Goal: Register for event/course

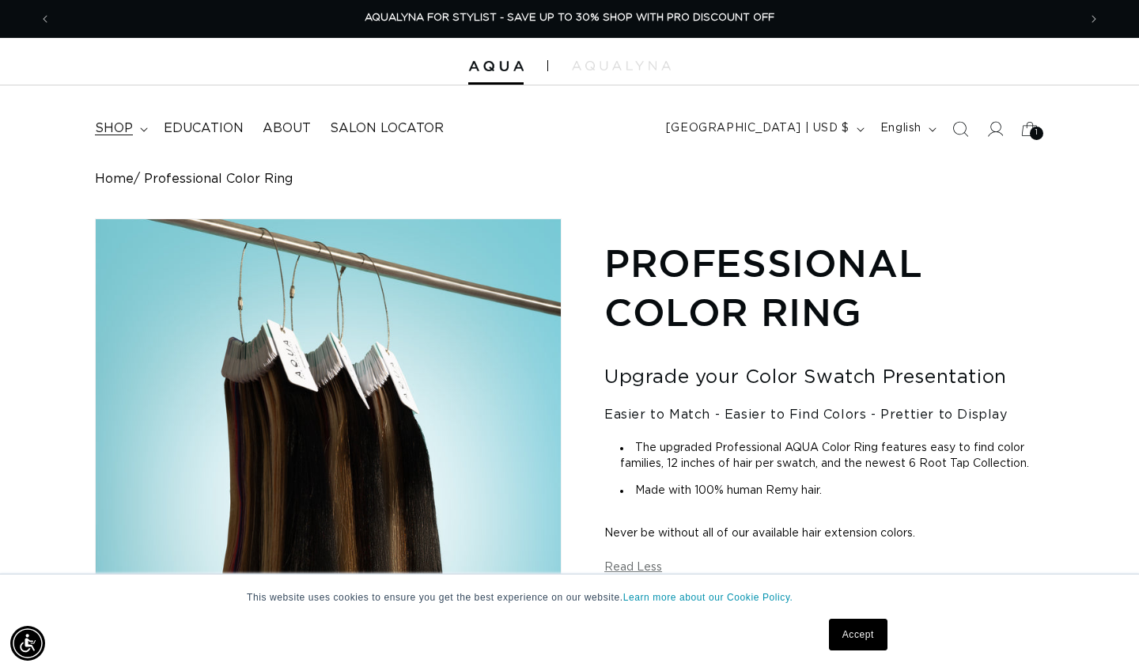
click at [137, 124] on summary "shop" at bounding box center [119, 129] width 69 height 36
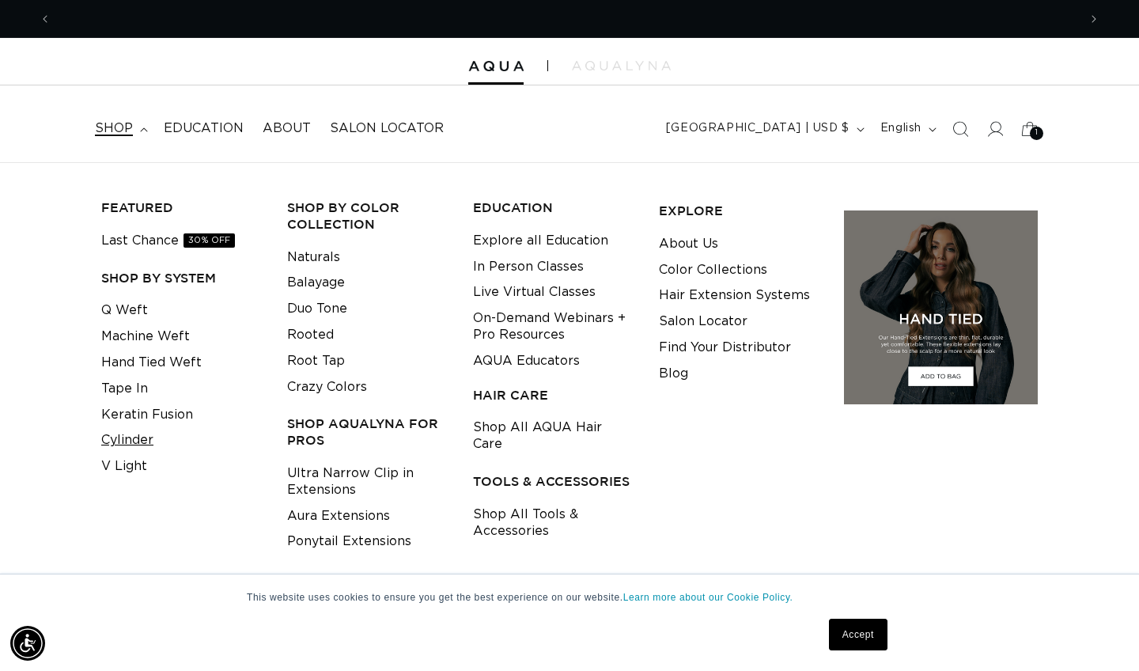
scroll to position [0, 1026]
click at [134, 429] on link "Cylinder" at bounding box center [127, 440] width 52 height 26
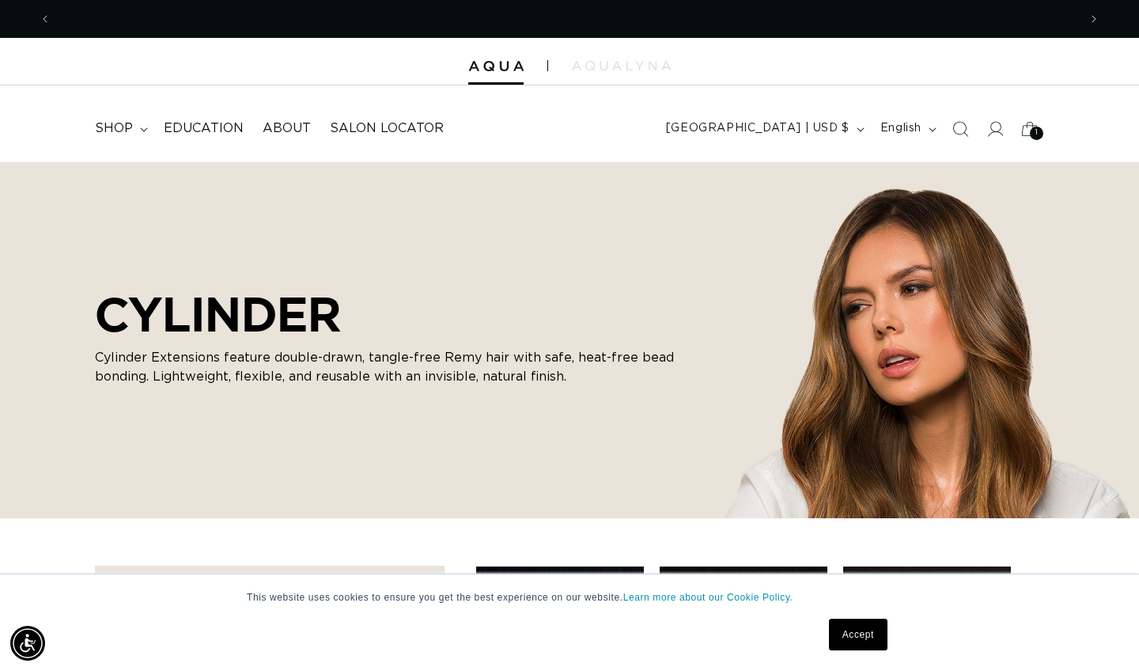
scroll to position [0, 1026]
click at [138, 130] on summary "shop" at bounding box center [119, 129] width 69 height 36
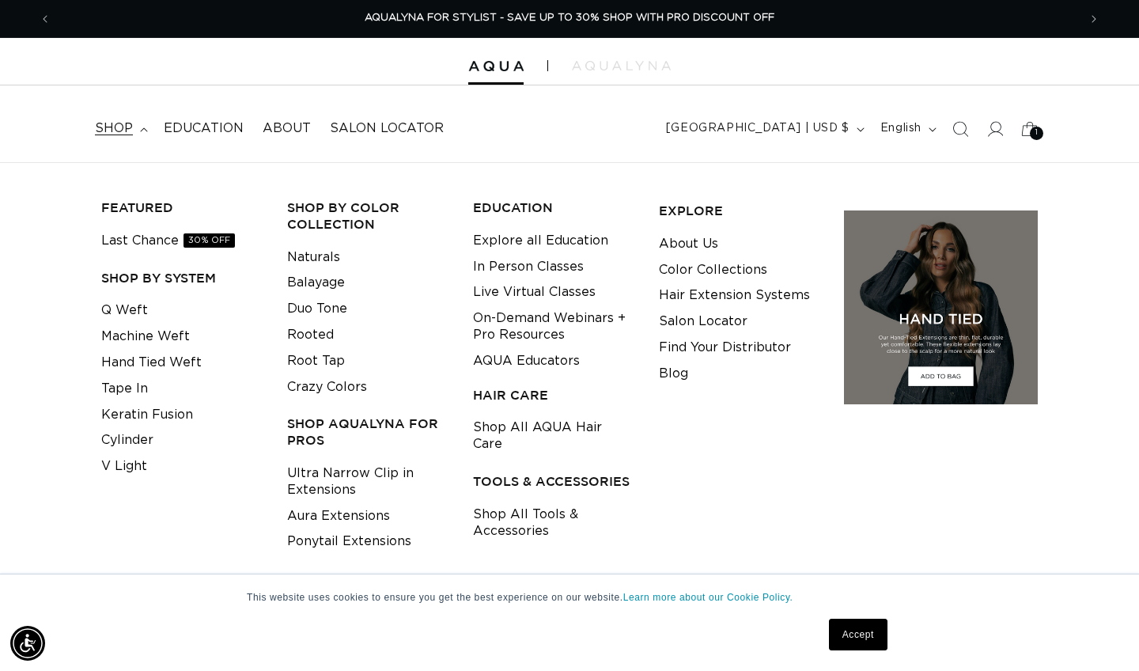
scroll to position [0, 2053]
click at [531, 245] on link "Explore all Education" at bounding box center [540, 241] width 135 height 26
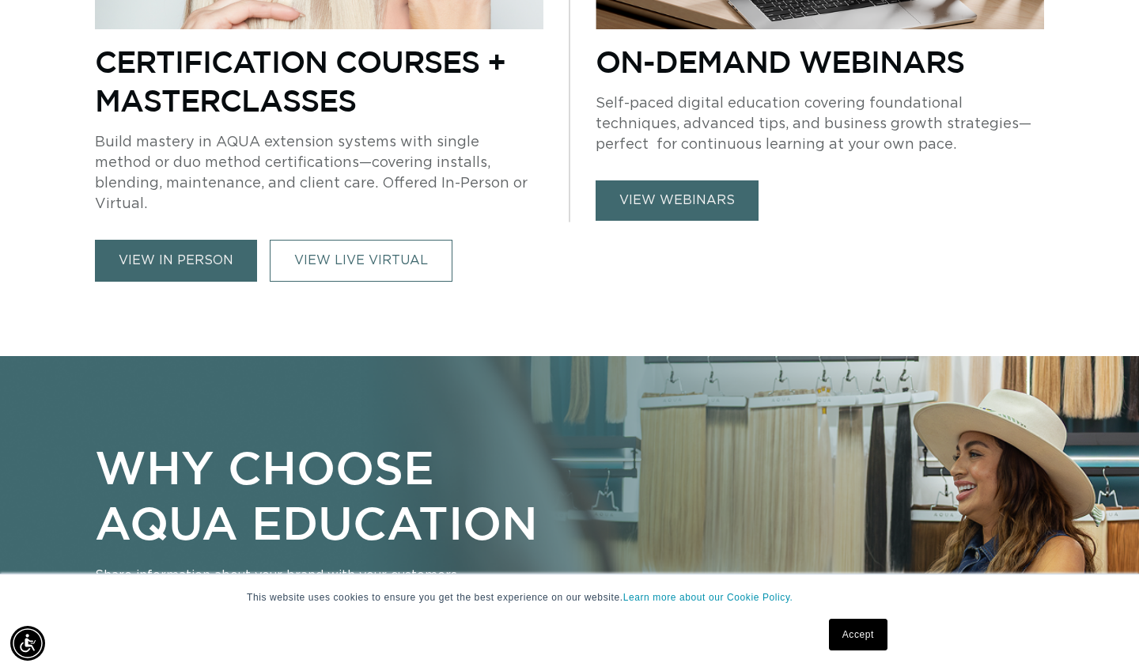
scroll to position [813, 0]
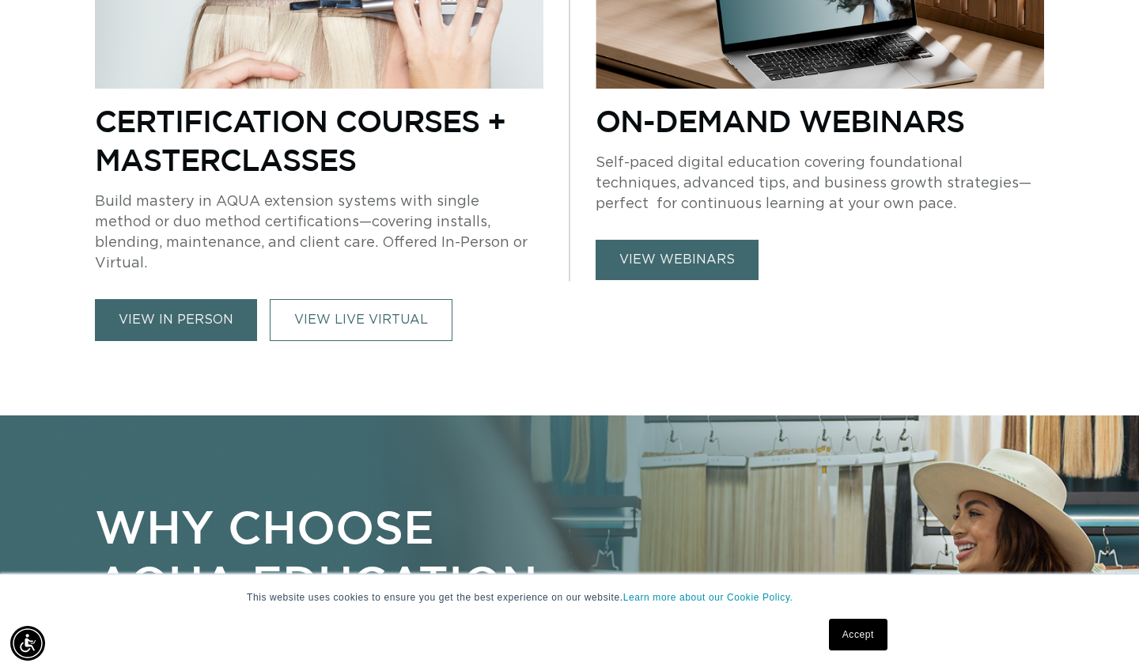
click at [184, 301] on link "view in person" at bounding box center [176, 320] width 162 height 42
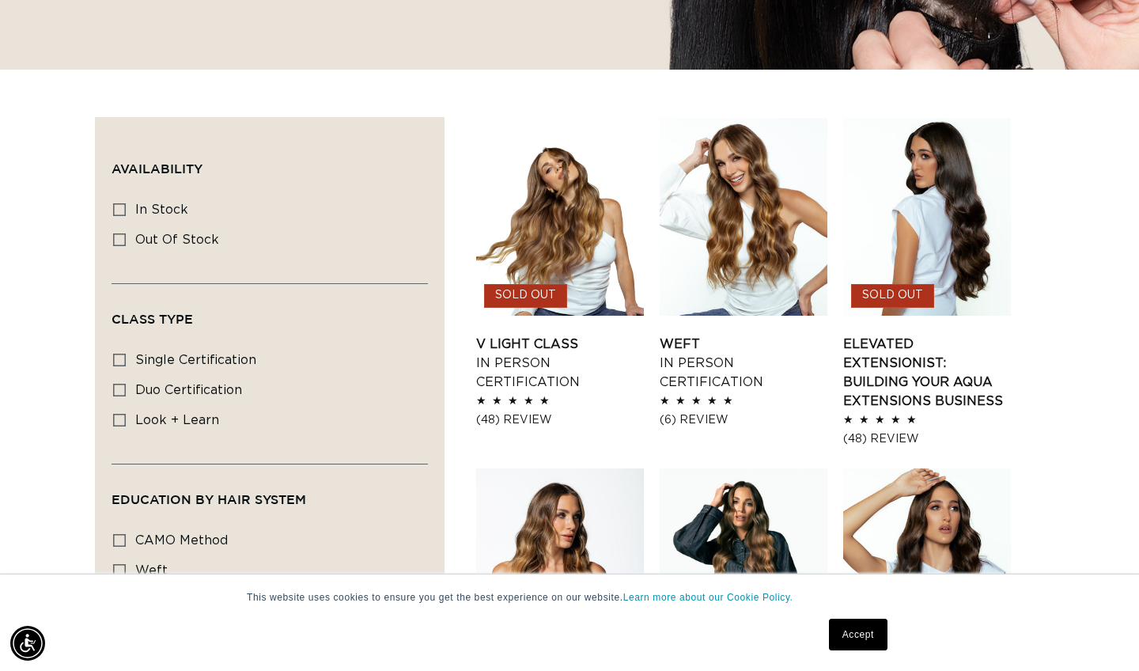
scroll to position [0, 1026]
click at [852, 634] on link "Accept" at bounding box center [858, 634] width 59 height 32
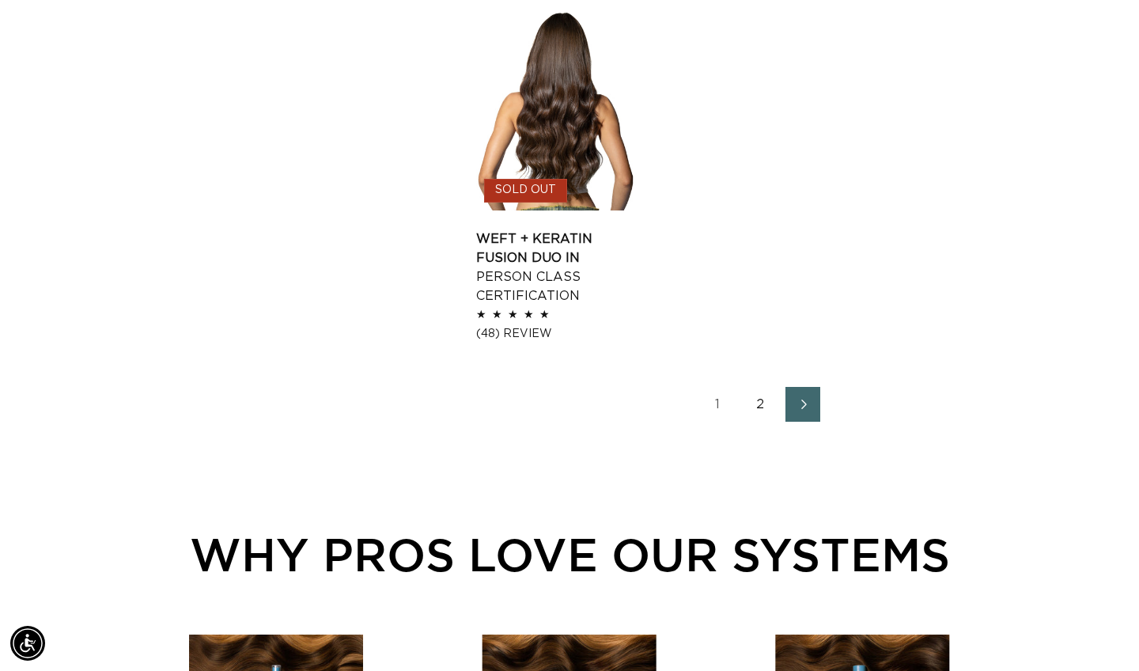
scroll to position [0, 2053]
click at [764, 422] on link "2" at bounding box center [760, 404] width 35 height 35
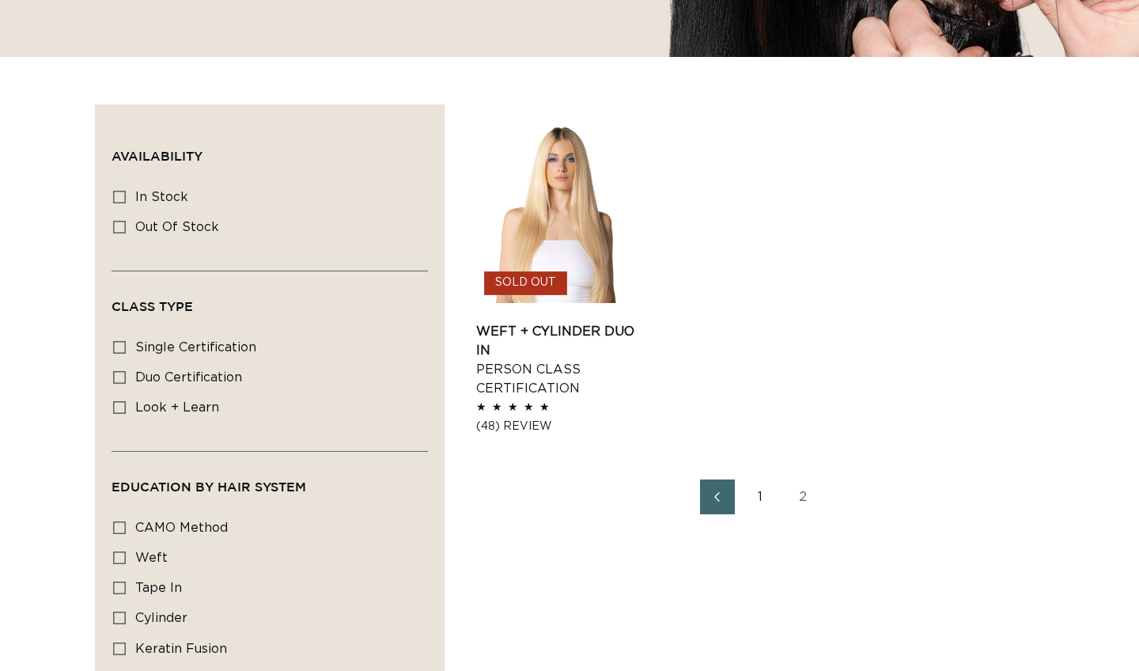
scroll to position [558, 0]
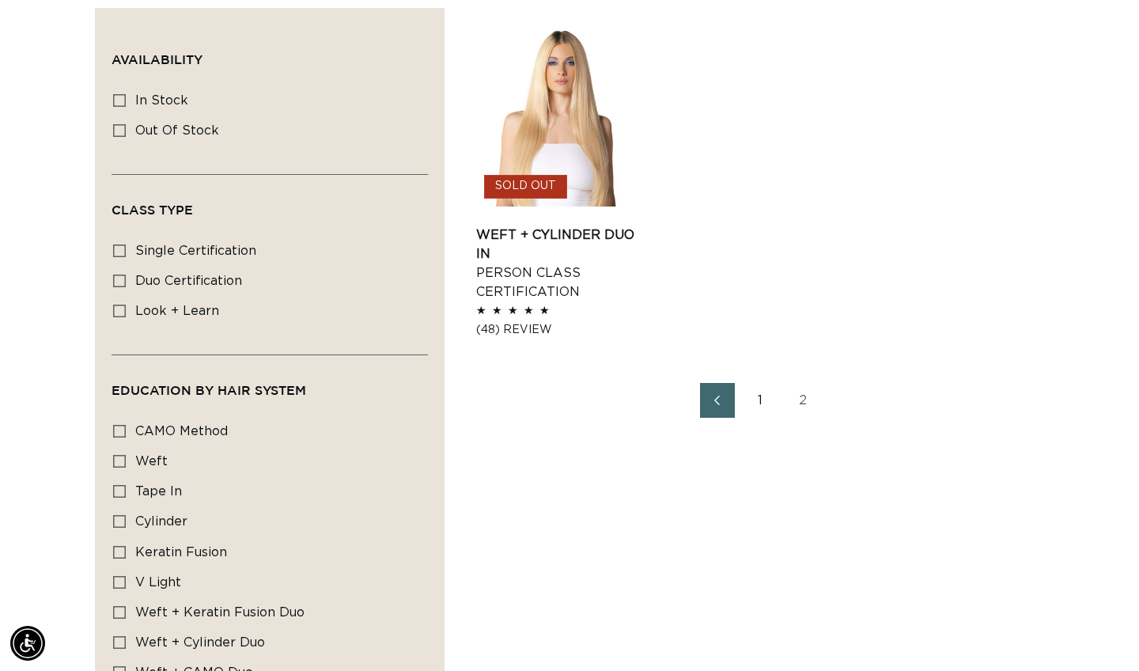
click at [757, 391] on link "1" at bounding box center [760, 400] width 35 height 35
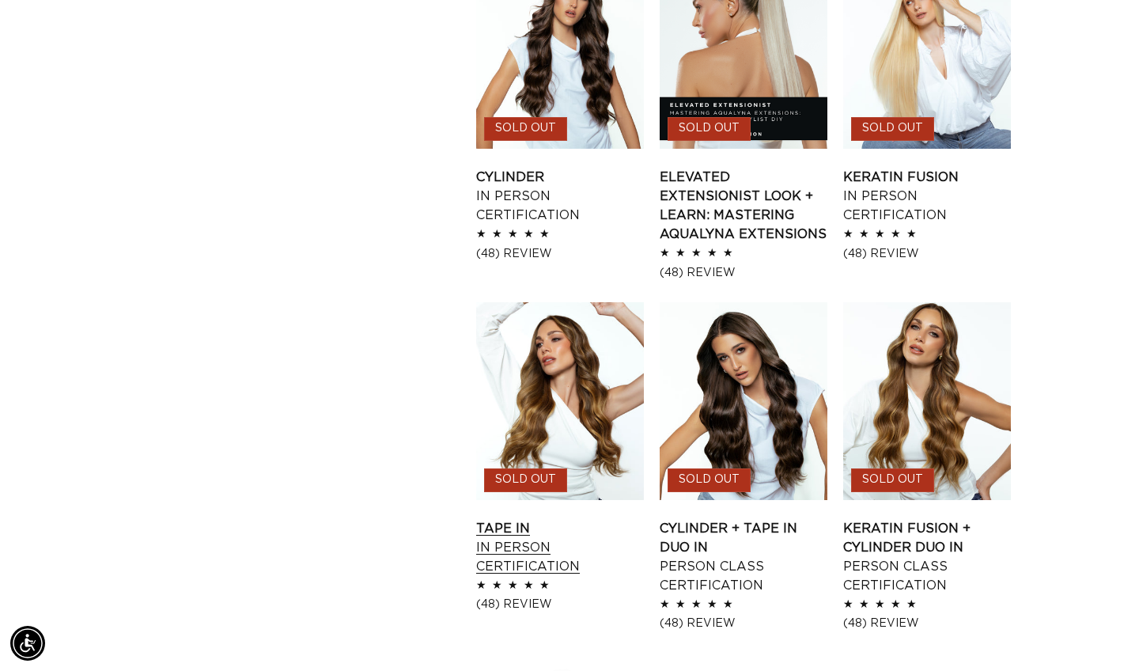
scroll to position [1669, 0]
